Goal: Information Seeking & Learning: Learn about a topic

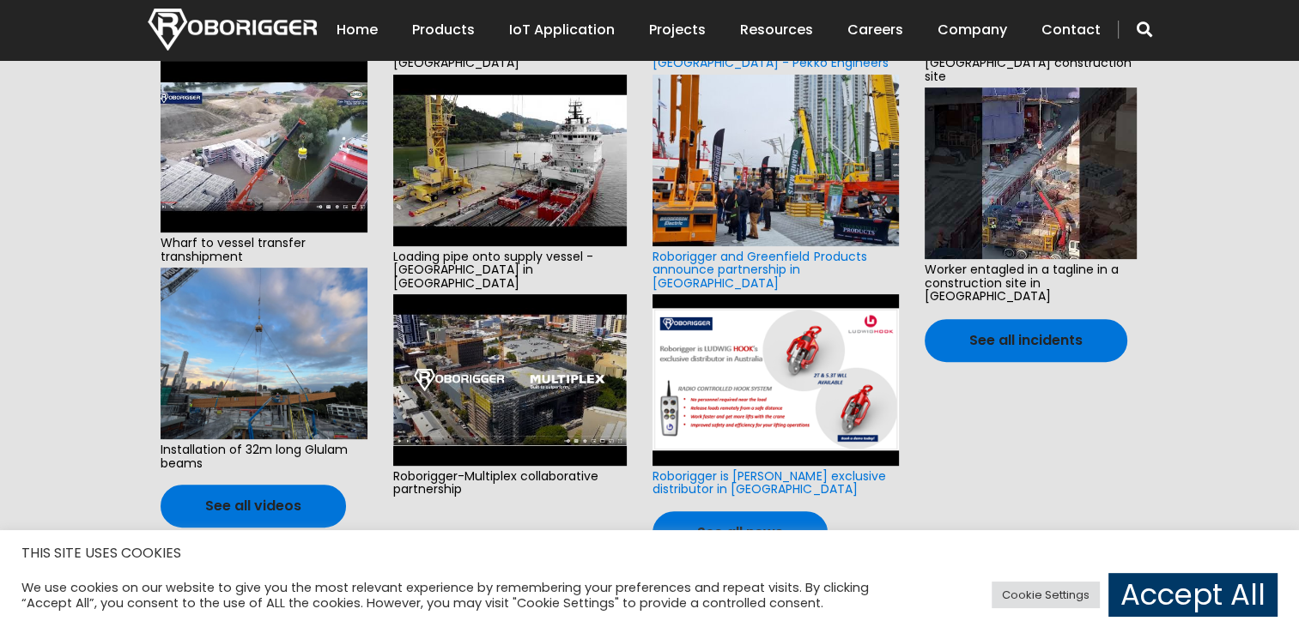
scroll to position [659, 0]
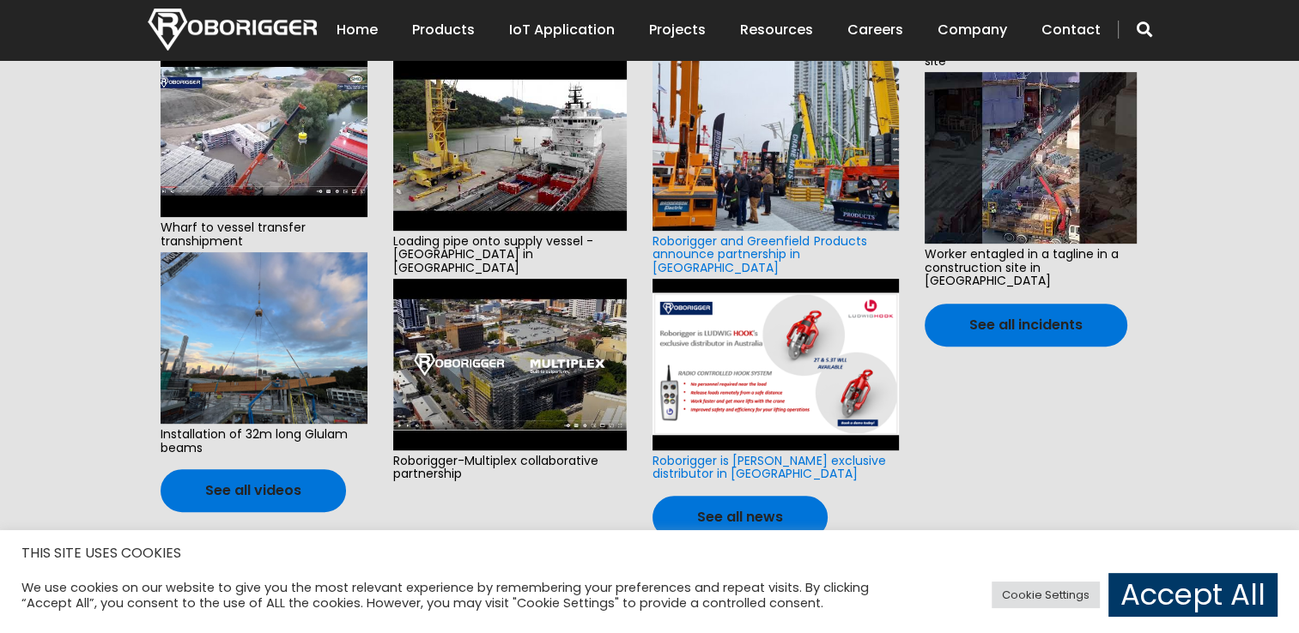
click at [294, 333] on img at bounding box center [264, 338] width 207 height 172
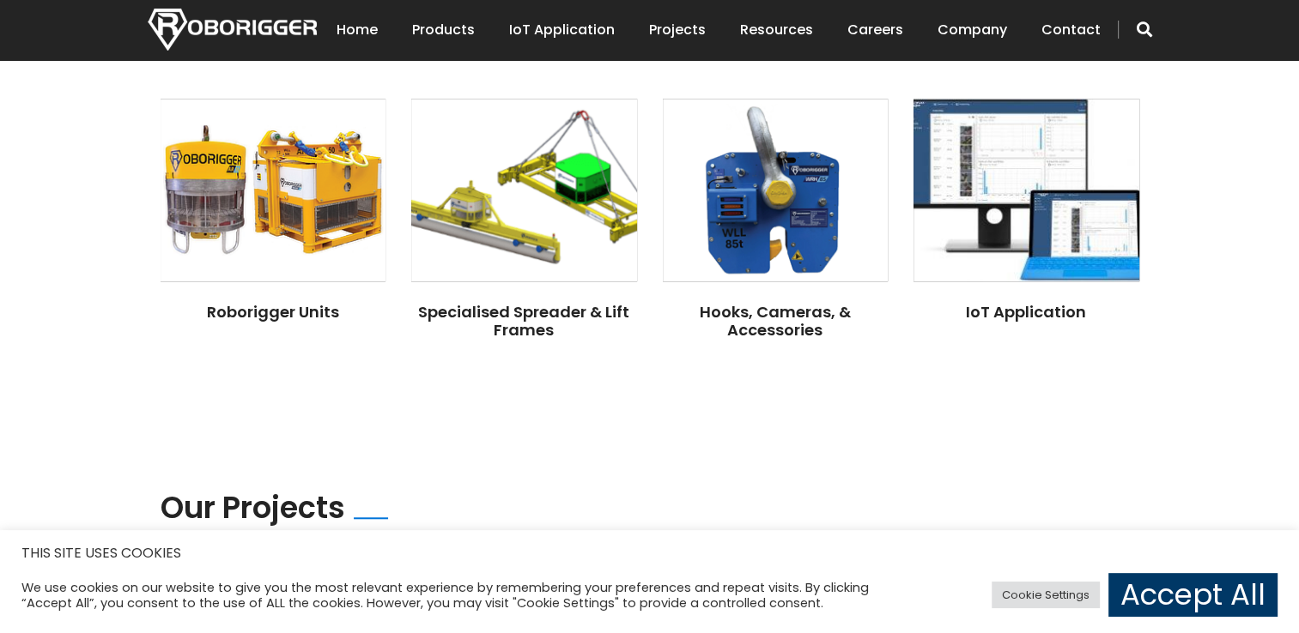
scroll to position [1320, 0]
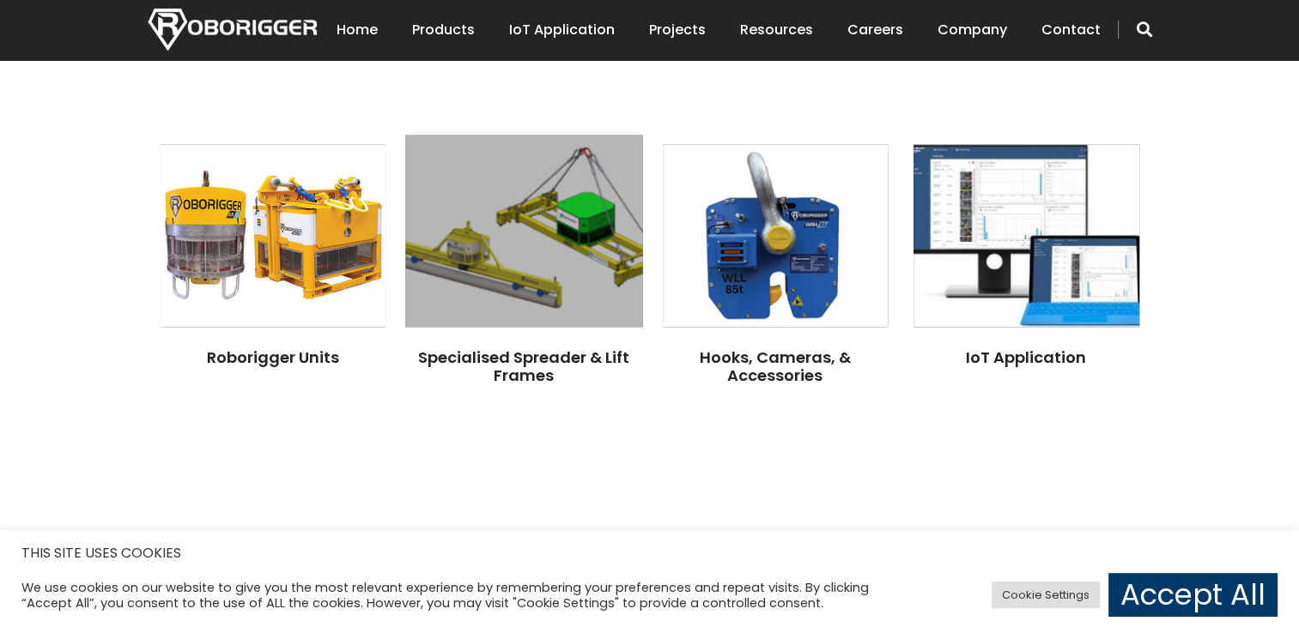
click at [502, 180] on img at bounding box center [523, 231] width 237 height 192
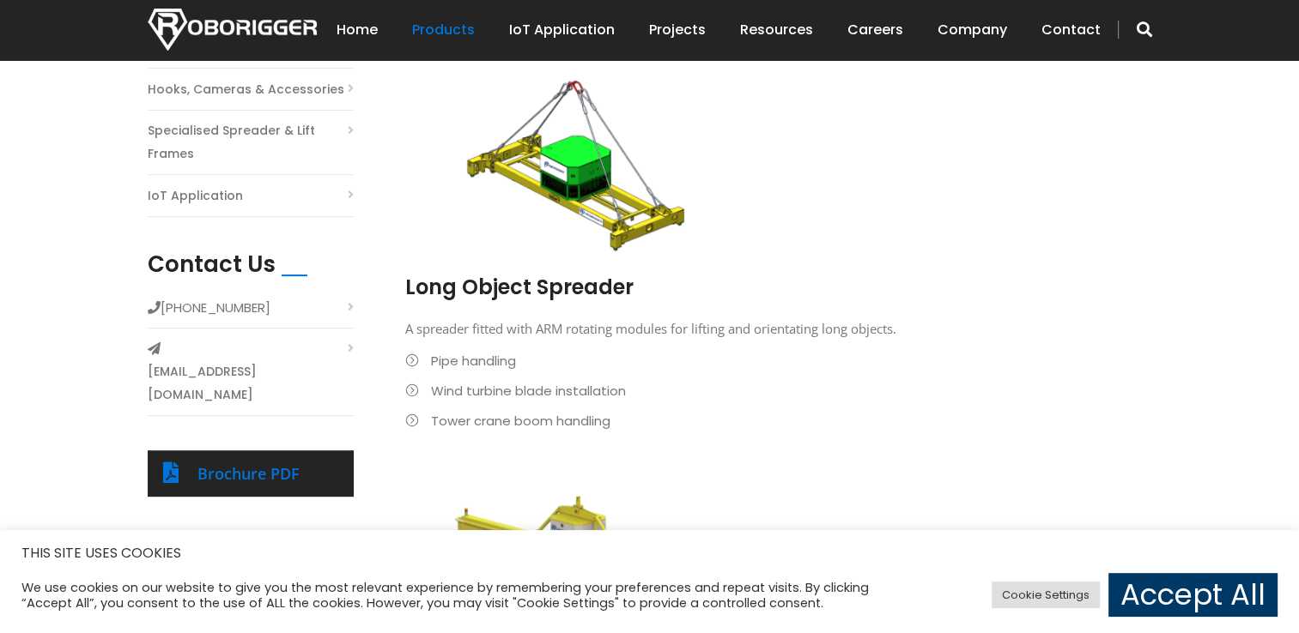
scroll to position [491, 0]
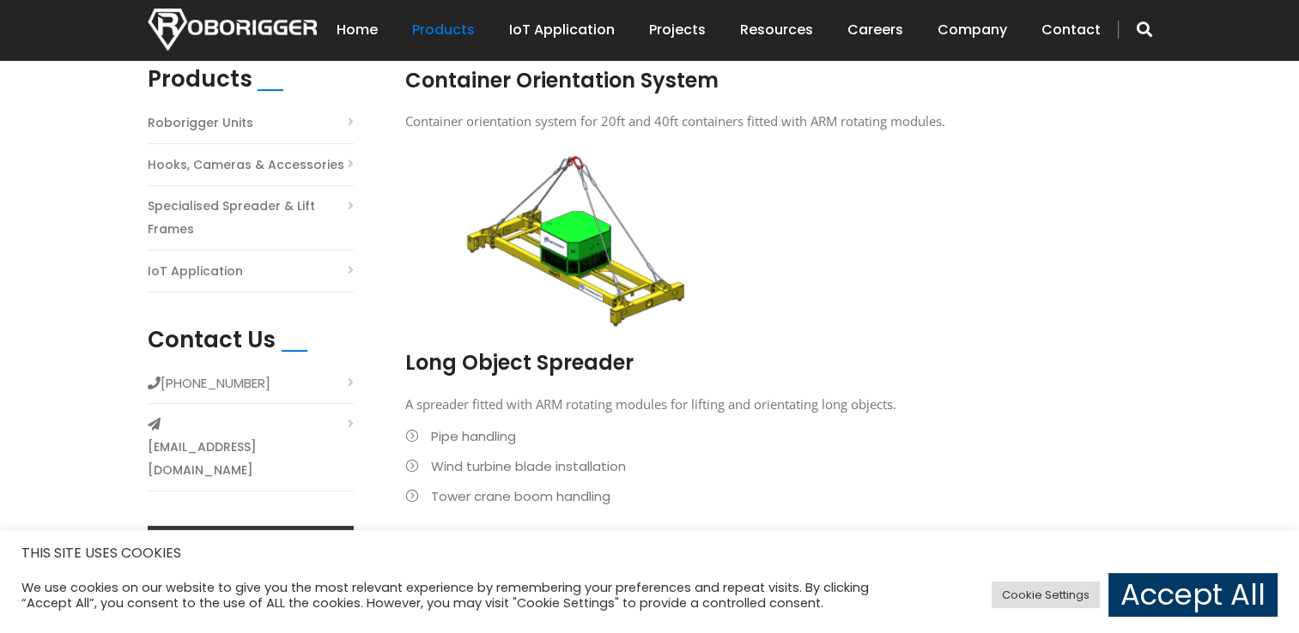
click at [415, 466] on li "Wind turbine blade installation" at bounding box center [765, 466] width 721 height 23
click at [1167, 589] on link "Accept All" at bounding box center [1192, 595] width 169 height 44
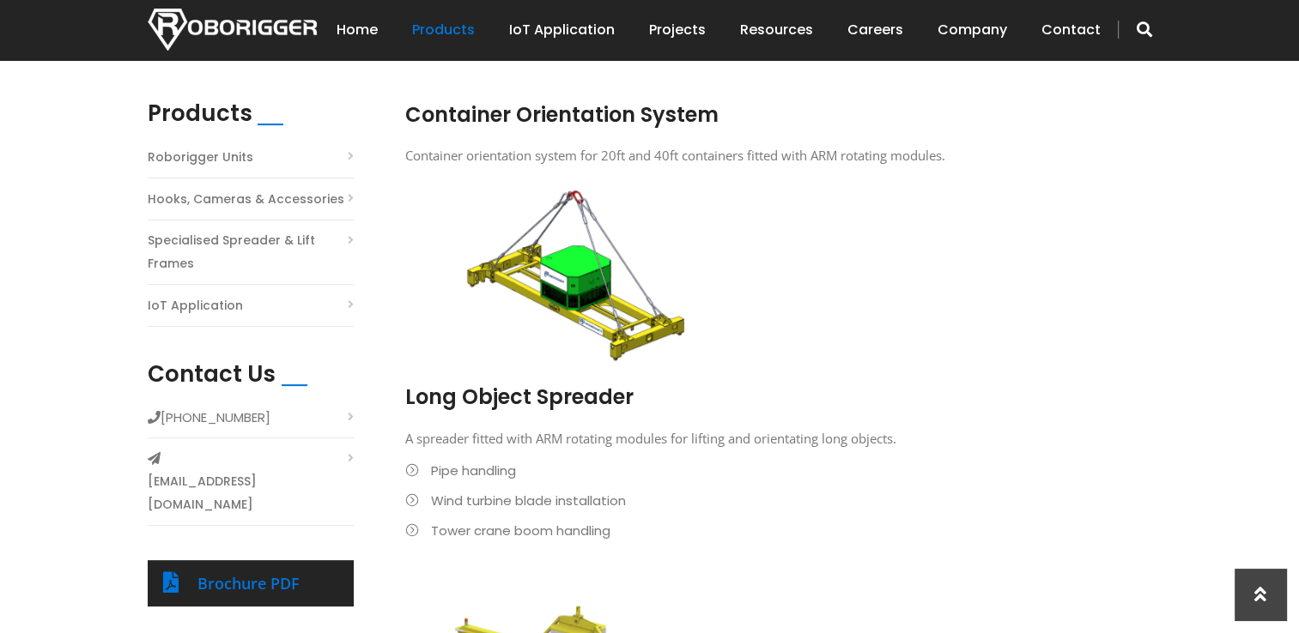
scroll to position [463, 0]
